Goal: Transaction & Acquisition: Download file/media

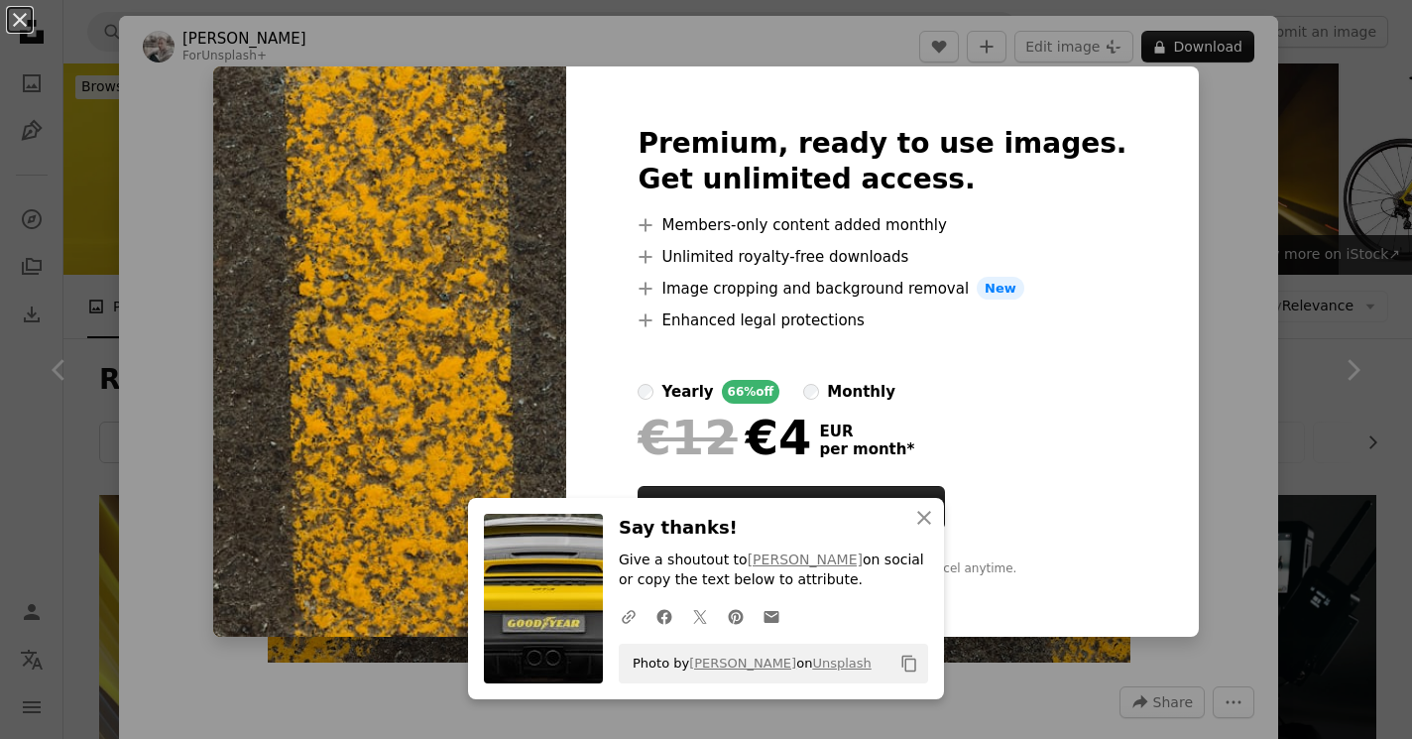
scroll to position [3211, 0]
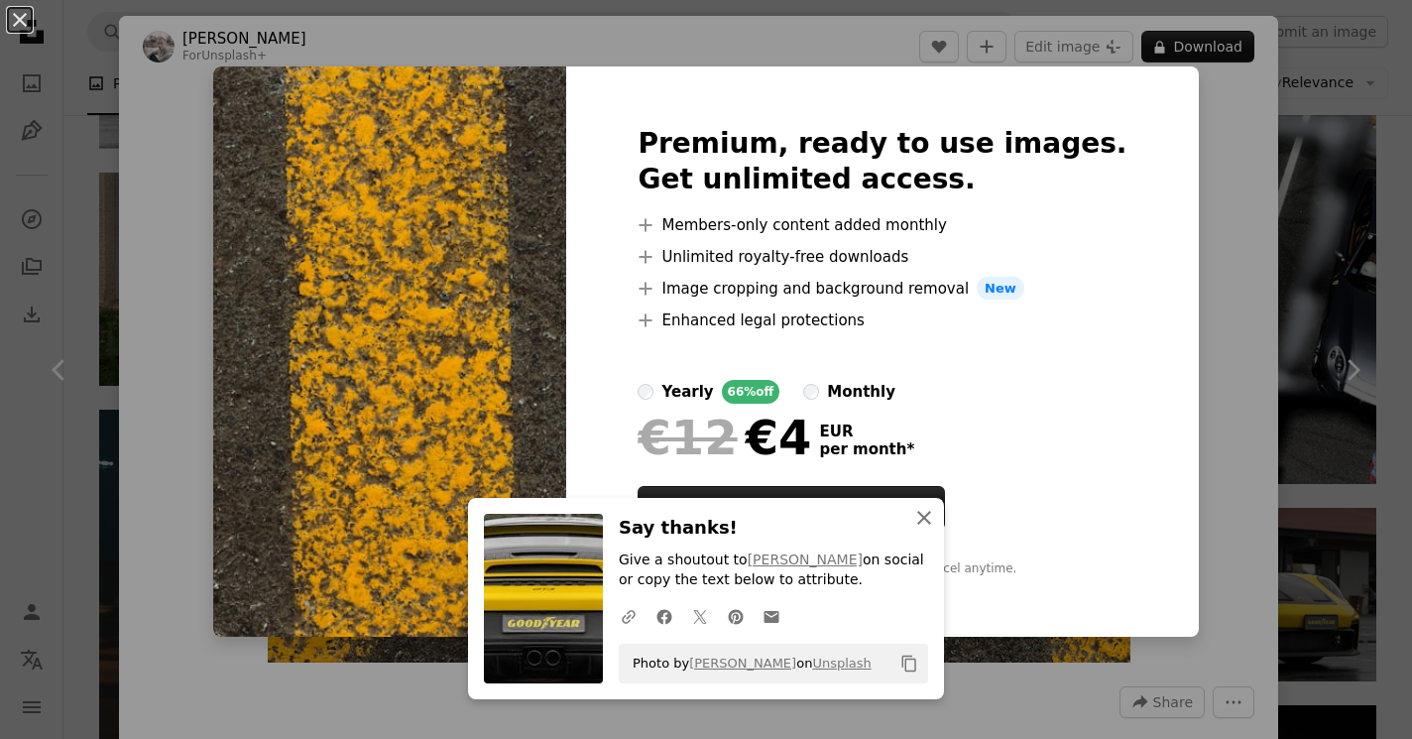
click at [917, 524] on icon "An X shape" at bounding box center [924, 518] width 24 height 24
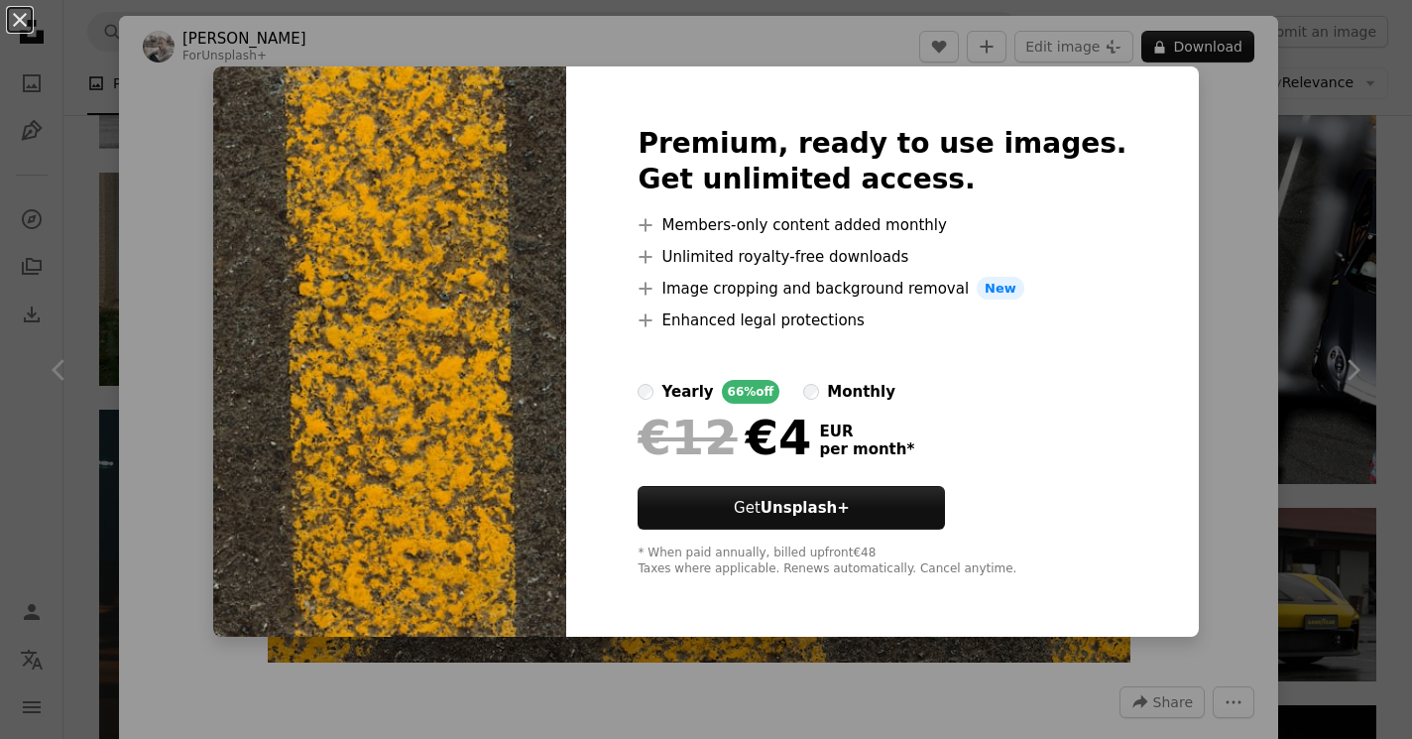
click at [185, 141] on div "An X shape Premium, ready to use images. Get unlimited access. A plus sign Memb…" at bounding box center [706, 369] width 1412 height 739
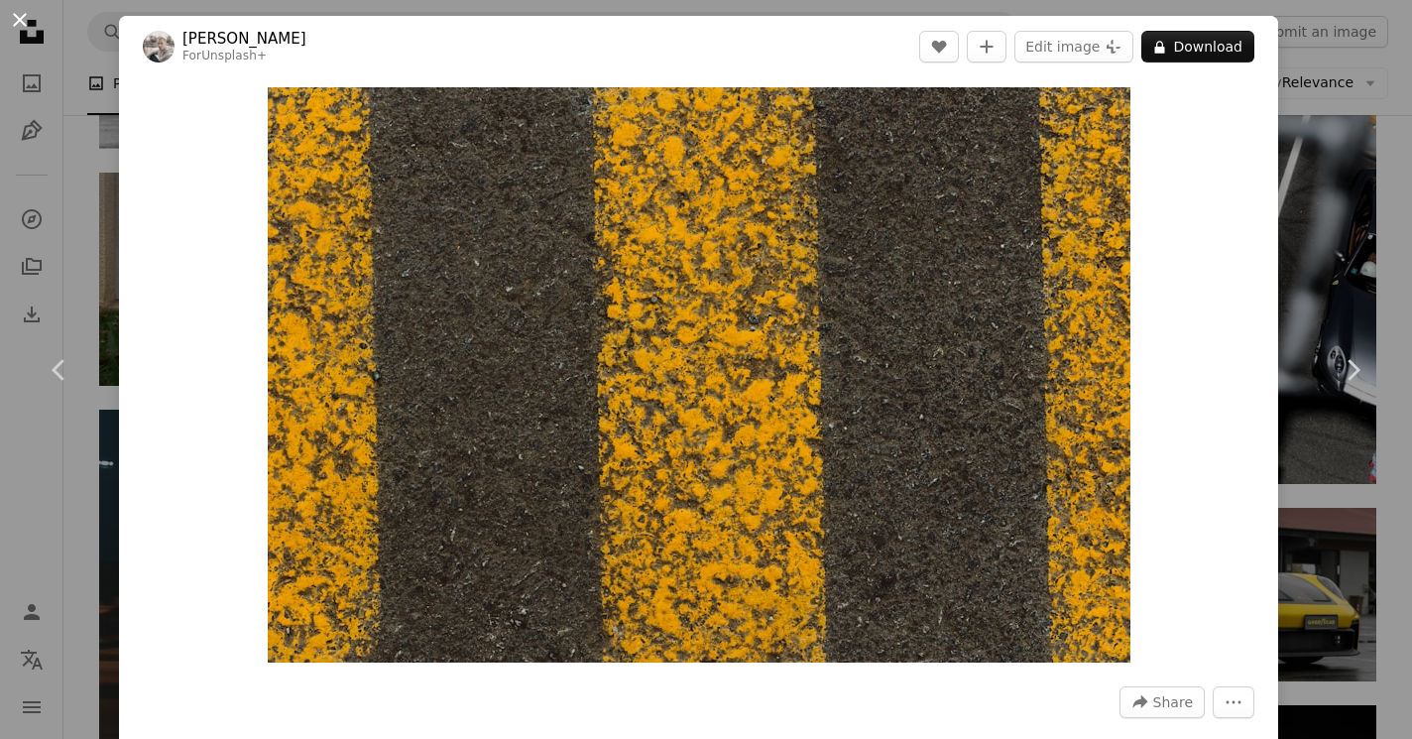
click at [12, 19] on button "An X shape" at bounding box center [20, 20] width 24 height 24
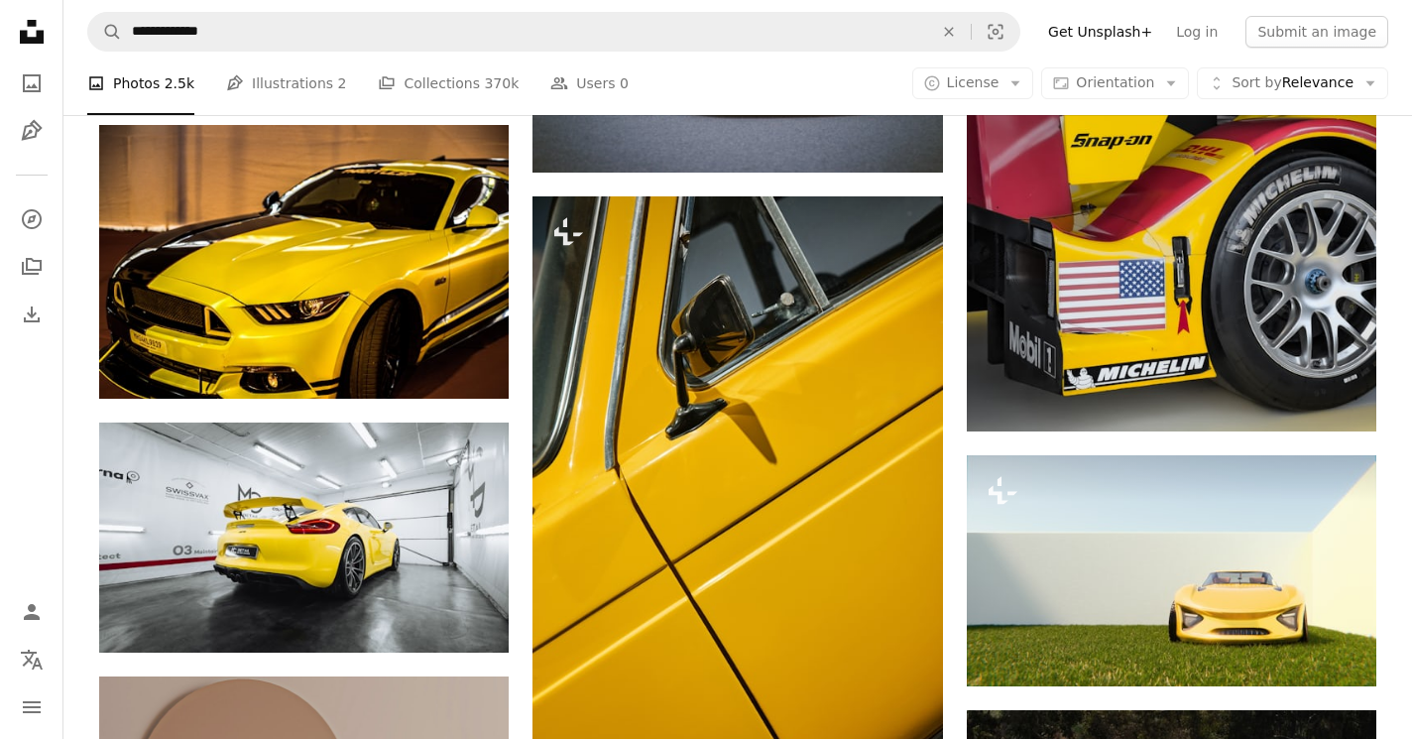
scroll to position [4025, 0]
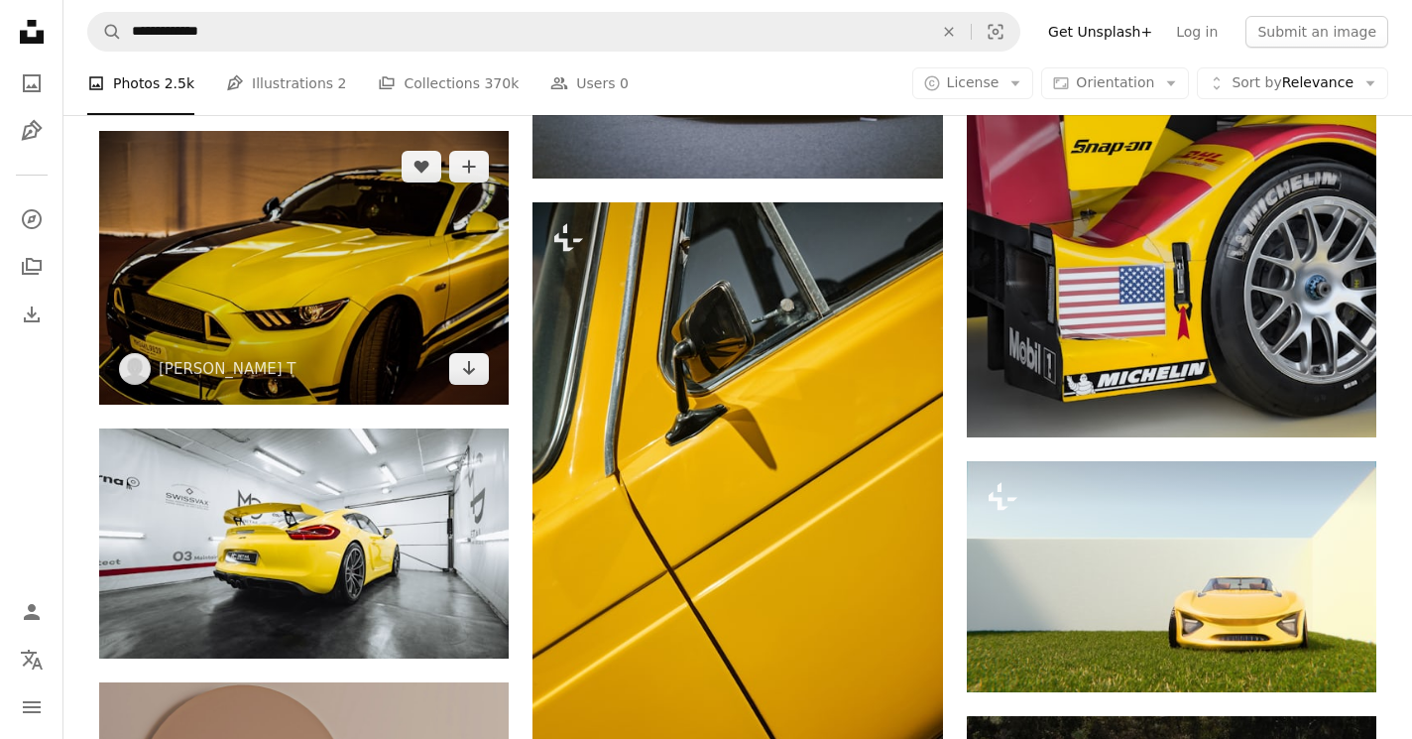
click at [389, 297] on img at bounding box center [304, 267] width 410 height 273
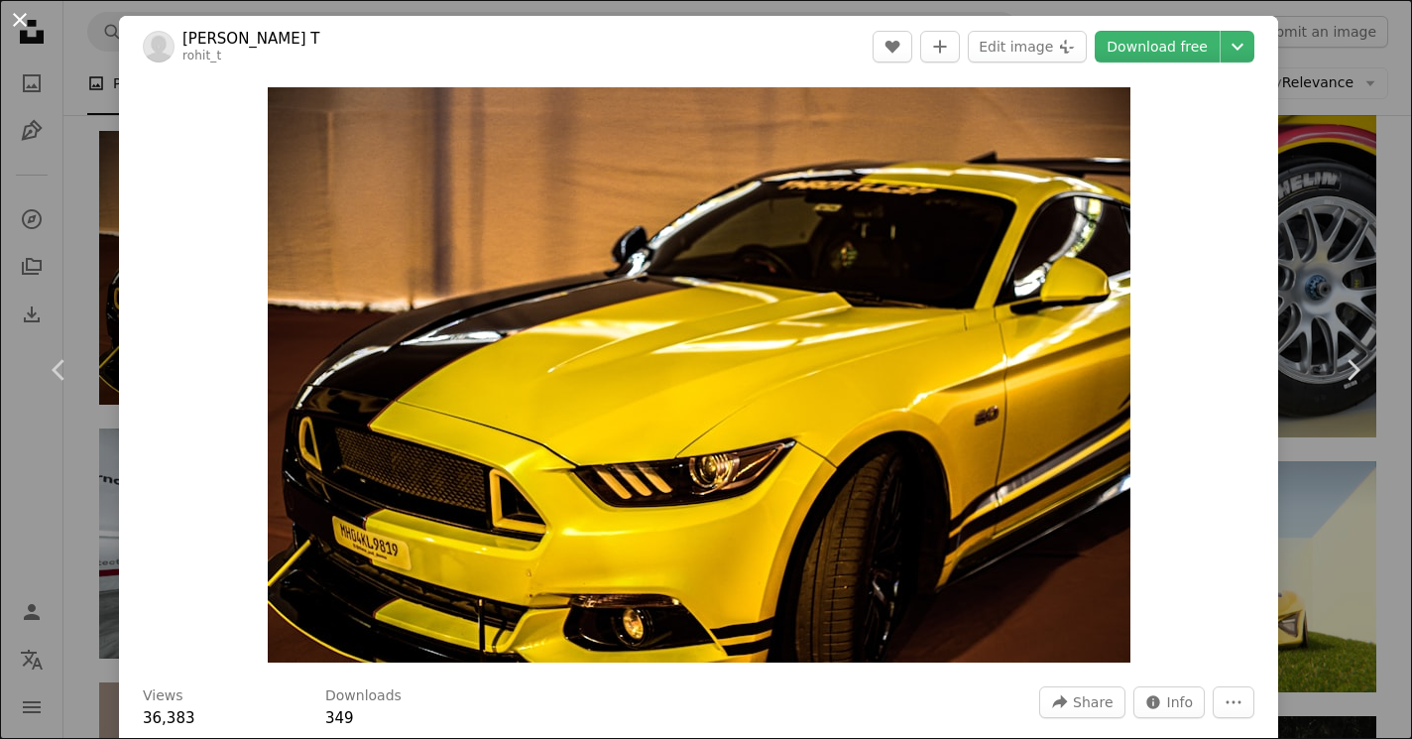
click at [16, 30] on button "An X shape" at bounding box center [20, 20] width 24 height 24
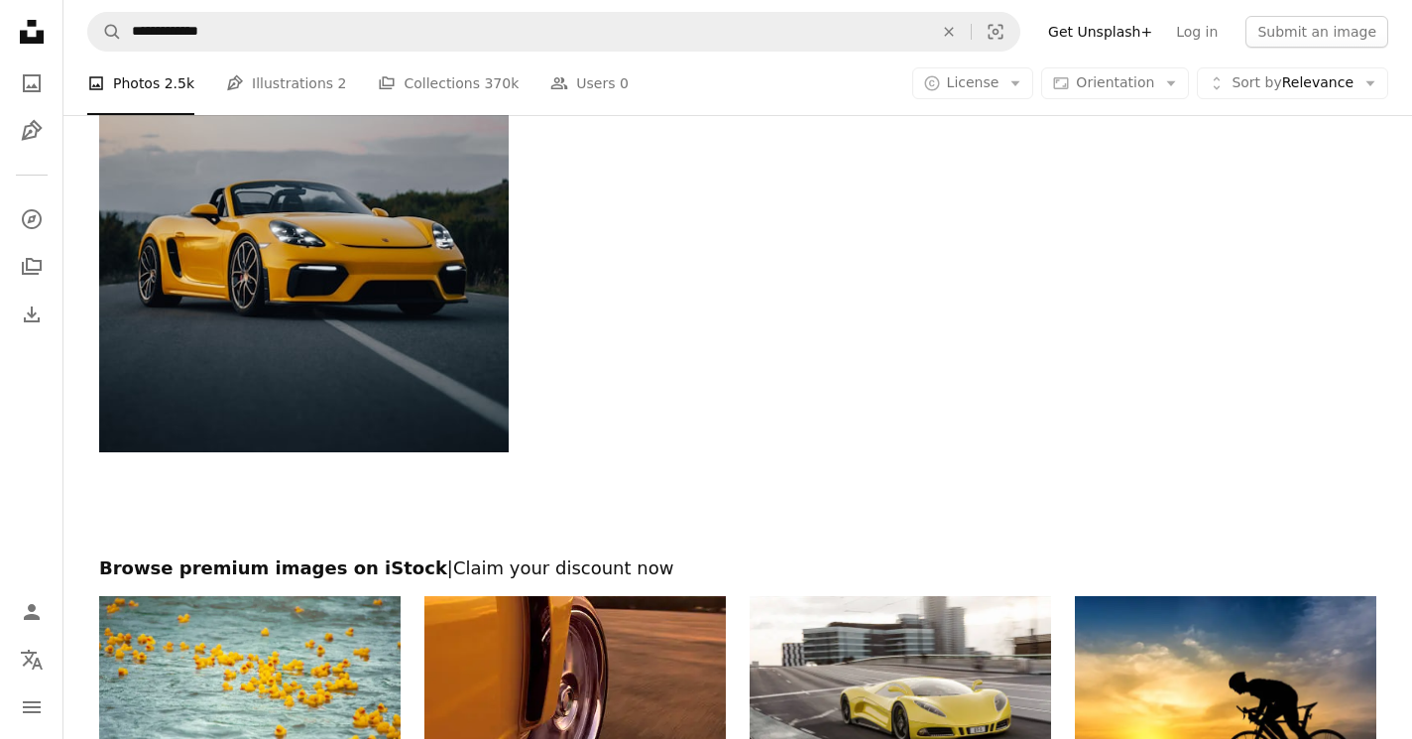
scroll to position [6272, 0]
